Goal: Task Accomplishment & Management: Use online tool/utility

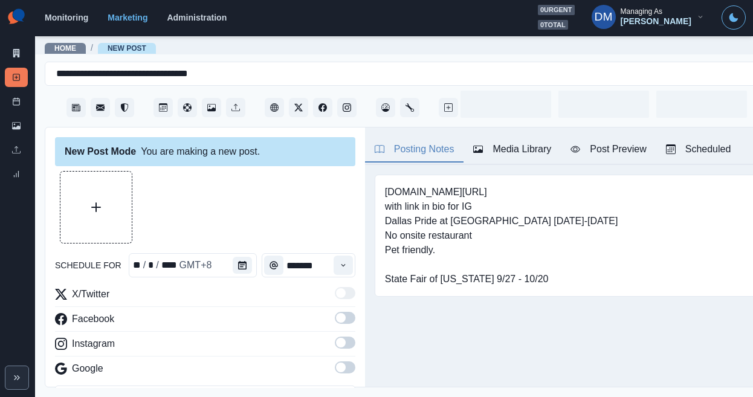
type input "*******"
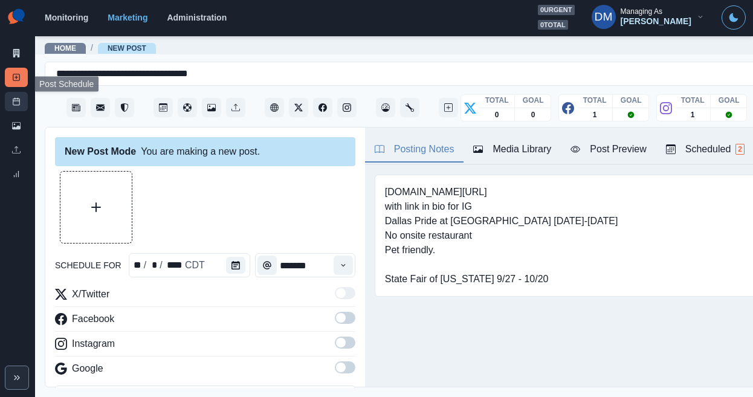
click at [14, 98] on rect at bounding box center [16, 101] width 7 height 7
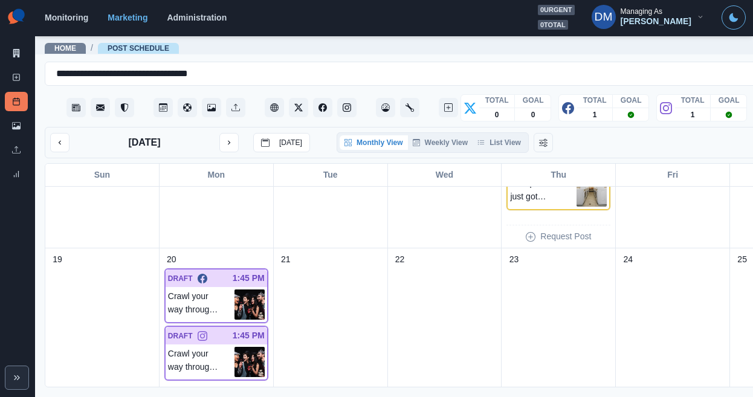
scroll to position [536, 0]
